Goal: Task Accomplishment & Management: Use online tool/utility

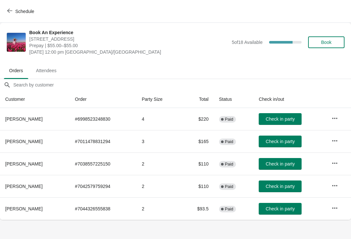
click at [337, 183] on icon "button" at bounding box center [335, 185] width 7 height 7
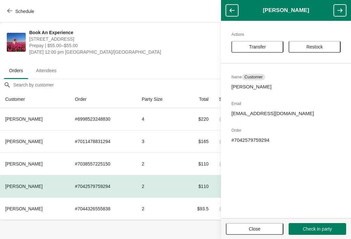
click at [275, 47] on span "Transfer" at bounding box center [257, 46] width 40 height 5
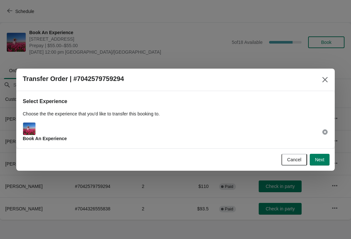
click at [321, 164] on button "Next" at bounding box center [320, 160] width 20 height 12
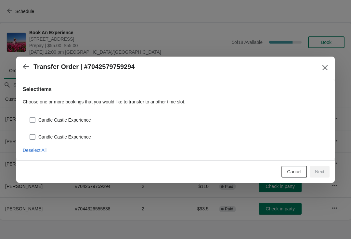
click at [33, 122] on span at bounding box center [33, 120] width 6 height 6
click at [30, 117] on input "Candle Castle Experience" at bounding box center [30, 117] width 0 height 0
checkbox input "true"
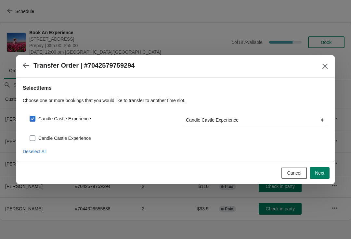
click at [30, 136] on span at bounding box center [33, 138] width 6 height 6
click at [30, 136] on input "Candle Castle Experience" at bounding box center [30, 135] width 0 height 0
checkbox input "true"
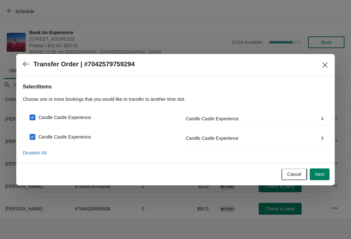
click at [321, 172] on span "Next" at bounding box center [319, 174] width 9 height 5
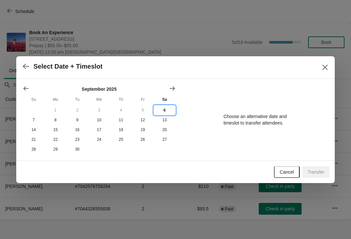
click at [158, 111] on button "6" at bounding box center [165, 110] width 22 height 10
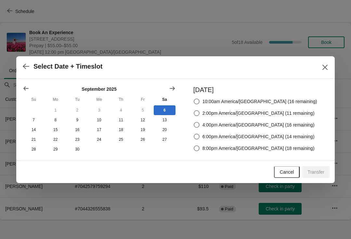
click at [200, 113] on span at bounding box center [197, 113] width 6 height 6
click at [194, 111] on input "2:00pm America/[GEOGRAPHIC_DATA] (11 remaining)" at bounding box center [194, 110] width 0 height 0
radio input "true"
click at [310, 175] on span "Transfer" at bounding box center [316, 171] width 17 height 5
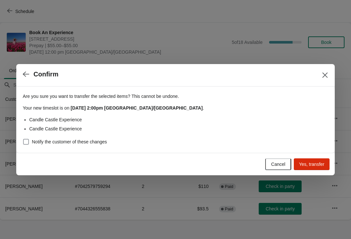
click at [36, 142] on span "Notify the customer of these changes" at bounding box center [69, 142] width 75 height 7
click at [23, 139] on input "Notify the customer of these changes" at bounding box center [23, 139] width 0 height 0
checkbox input "true"
click at [315, 166] on span "Yes, transfer" at bounding box center [311, 164] width 25 height 5
